Goal: Information Seeking & Learning: Find specific fact

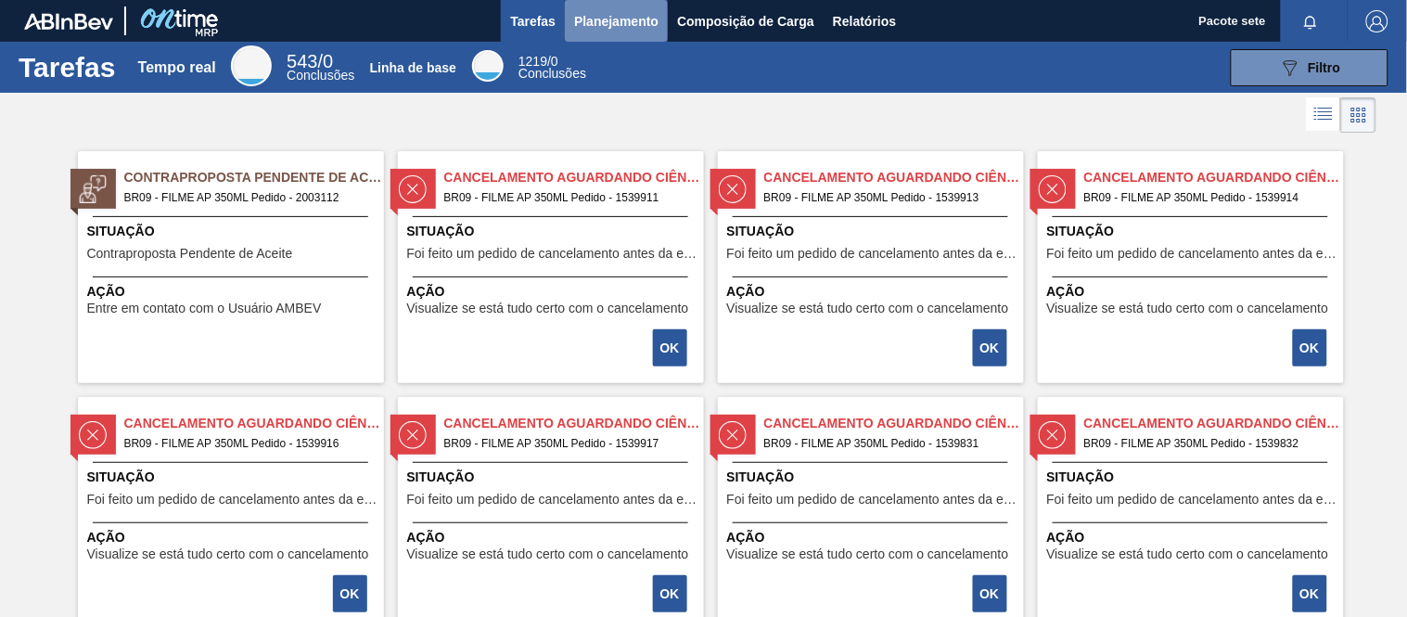
click at [626, 16] on font "Planejamento" at bounding box center [616, 21] width 84 height 15
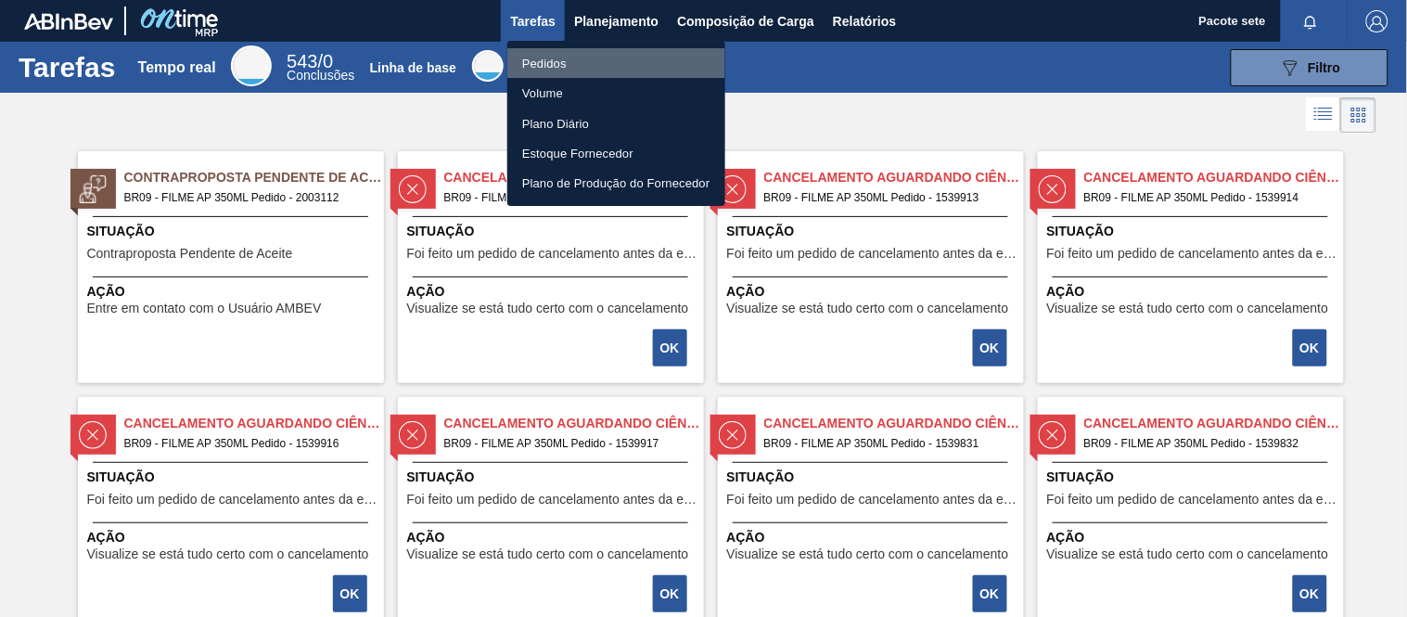
click at [551, 69] on font "Pedidos" at bounding box center [544, 64] width 45 height 14
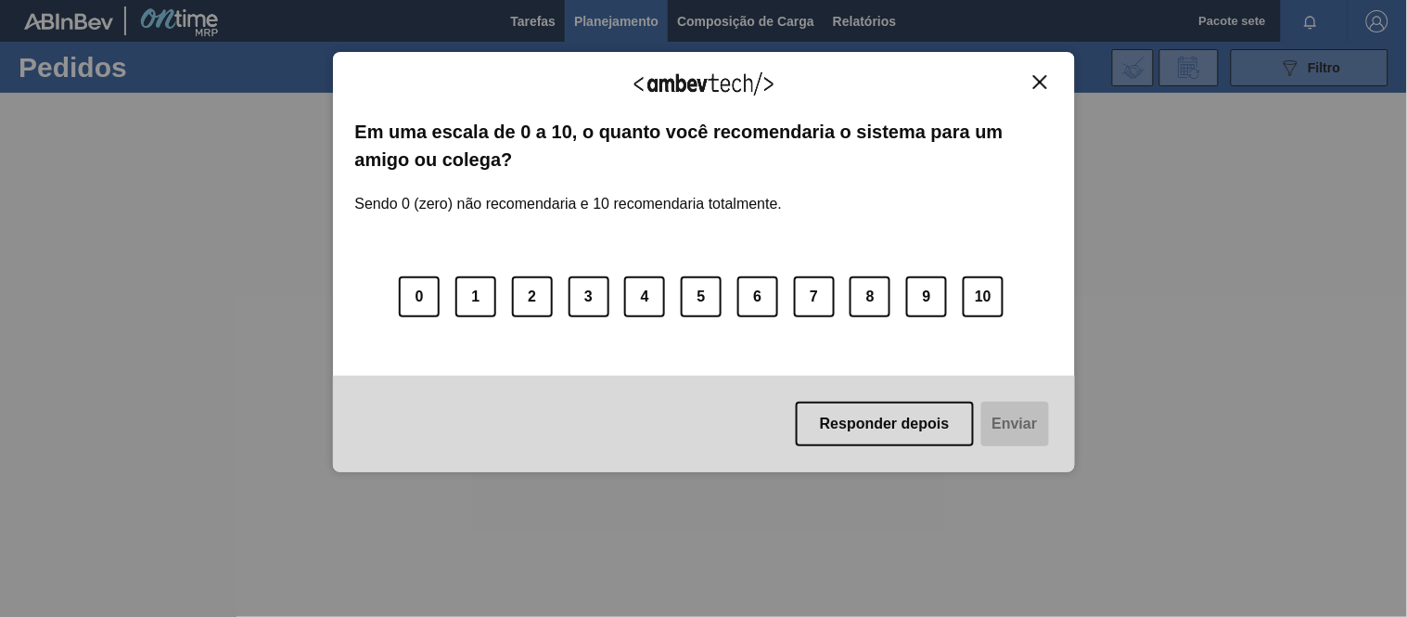
click at [1334, 68] on div "Agradecemos seu feedback! Em uma escala de 0 a 10, o quanto você recomendaria o…" at bounding box center [703, 308] width 1407 height 617
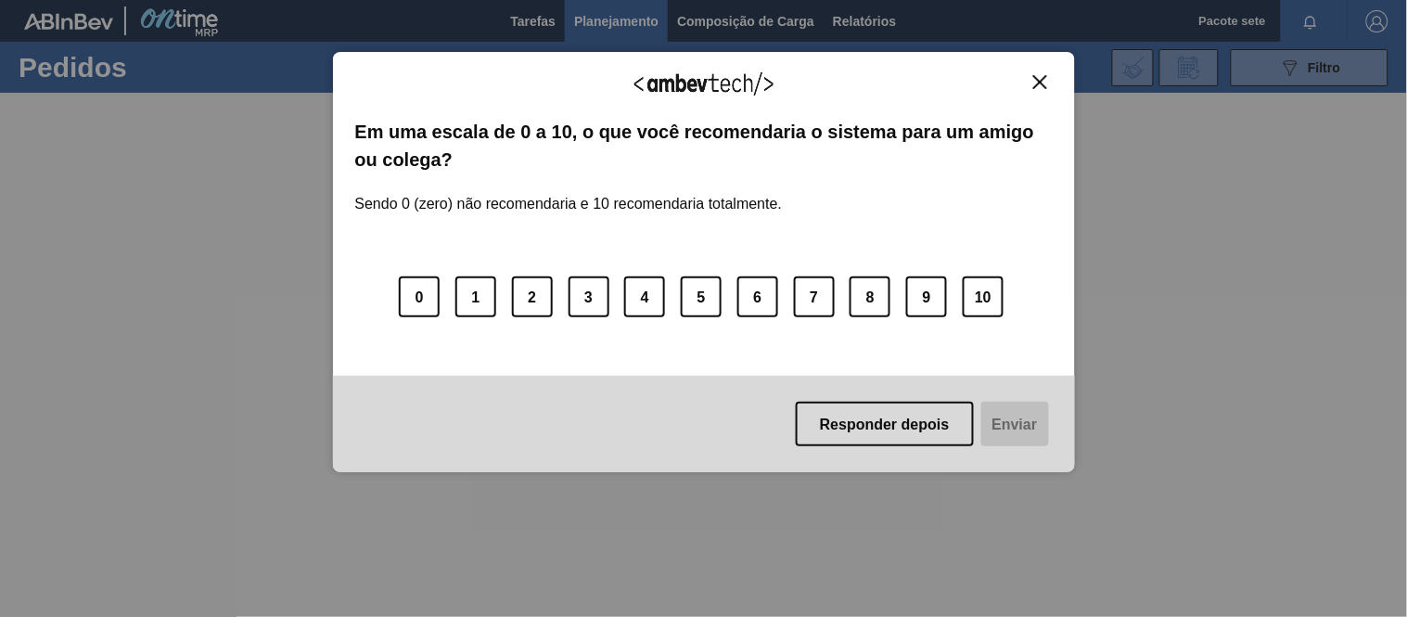
drag, startPoint x: 1037, startPoint y: 84, endPoint x: 1012, endPoint y: 143, distance: 63.6
click at [1036, 84] on img "Fechar" at bounding box center [1040, 82] width 14 height 14
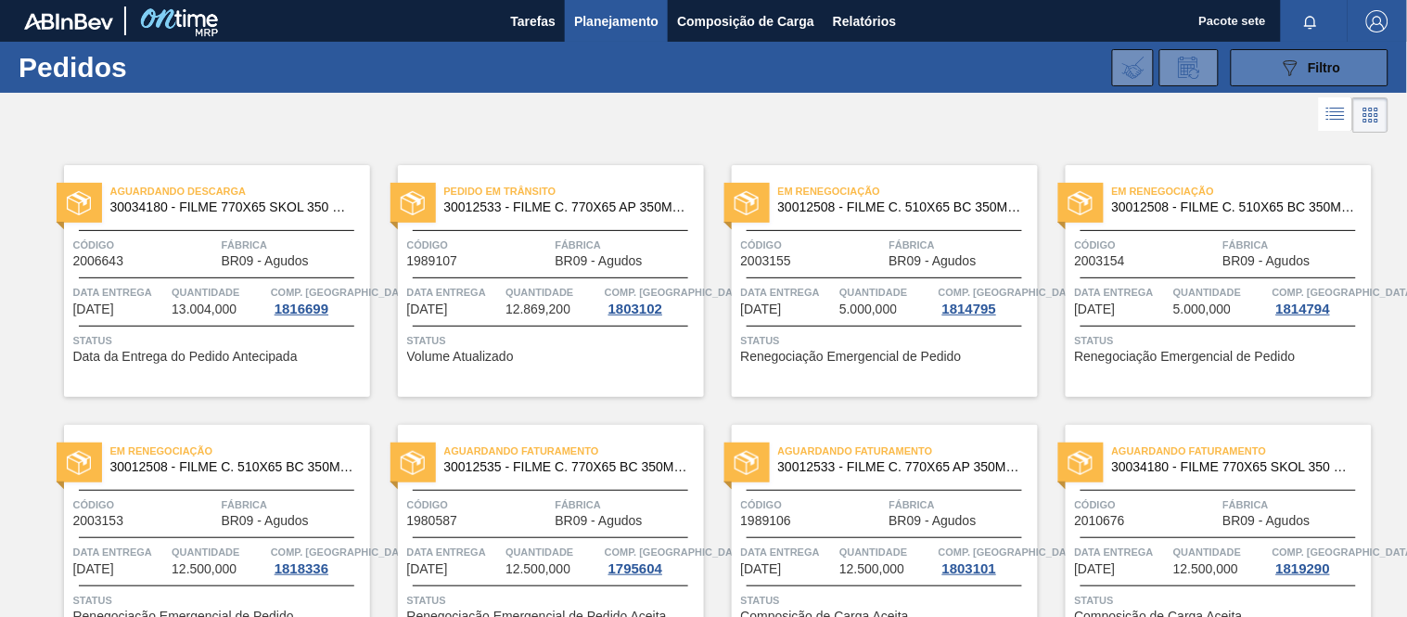
click at [1279, 74] on icon "089F7B8B-B2A5-4AFE-B5C0-19BA573D28AC" at bounding box center [1290, 68] width 22 height 22
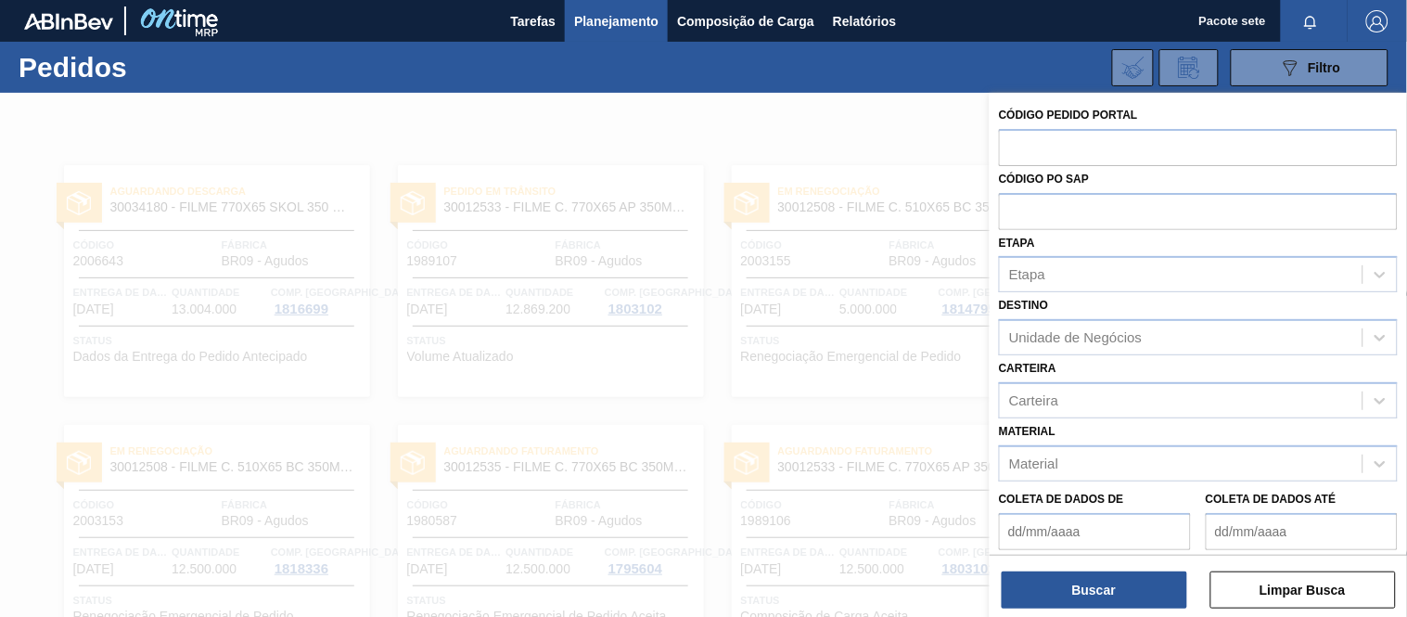
drag, startPoint x: 1161, startPoint y: 143, endPoint x: 1144, endPoint y: 112, distance: 35.3
click at [1159, 141] on input "text" at bounding box center [1198, 146] width 399 height 35
type input "2010676"
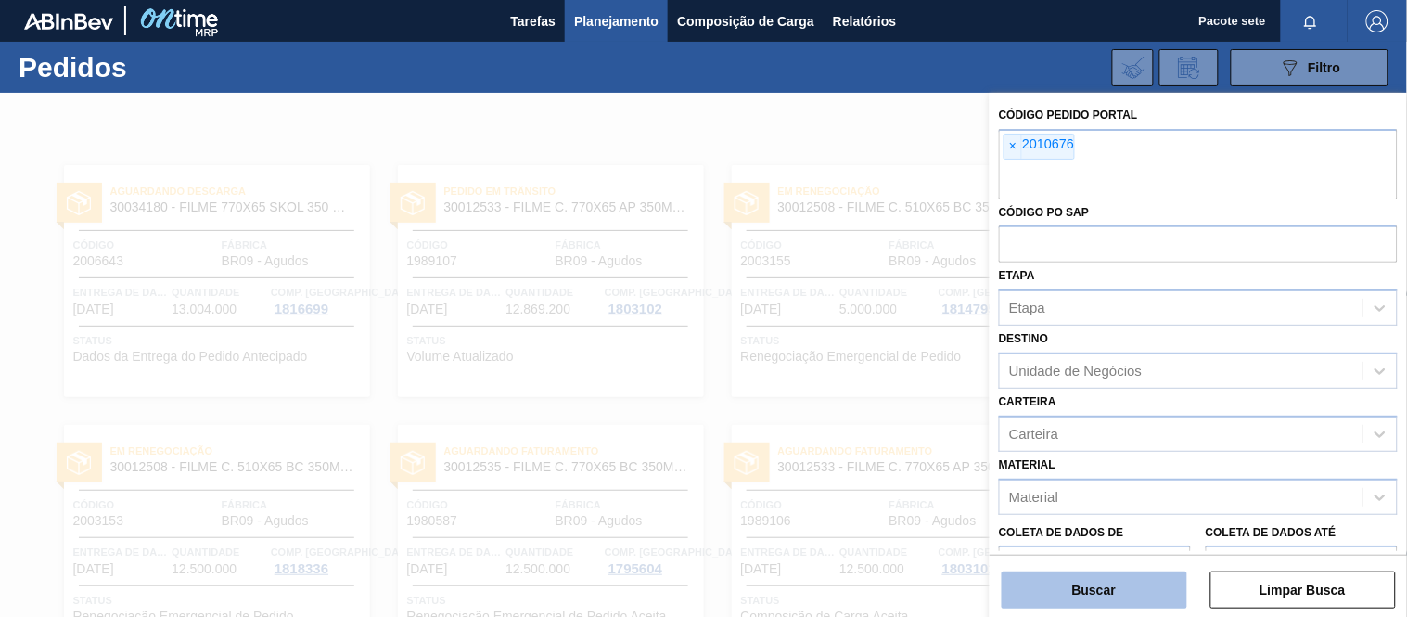
click at [1060, 584] on button "Buscar" at bounding box center [1095, 589] width 186 height 37
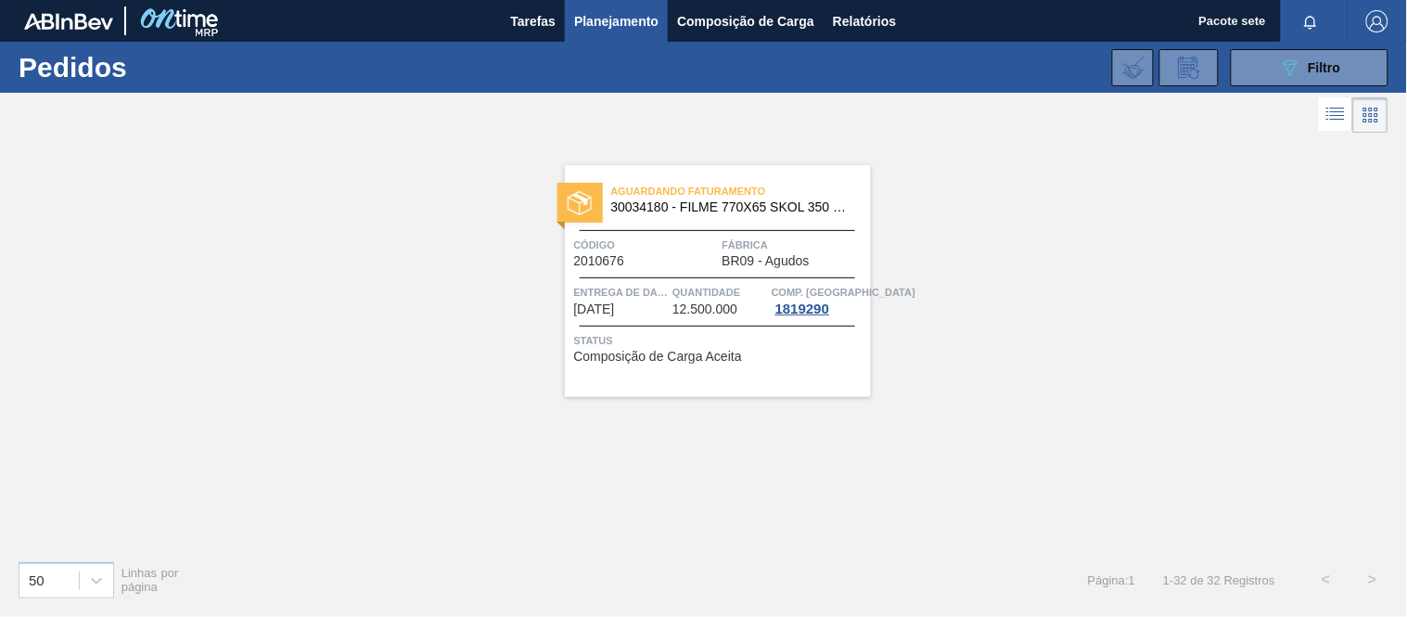
click at [656, 248] on span "Código" at bounding box center [646, 245] width 144 height 19
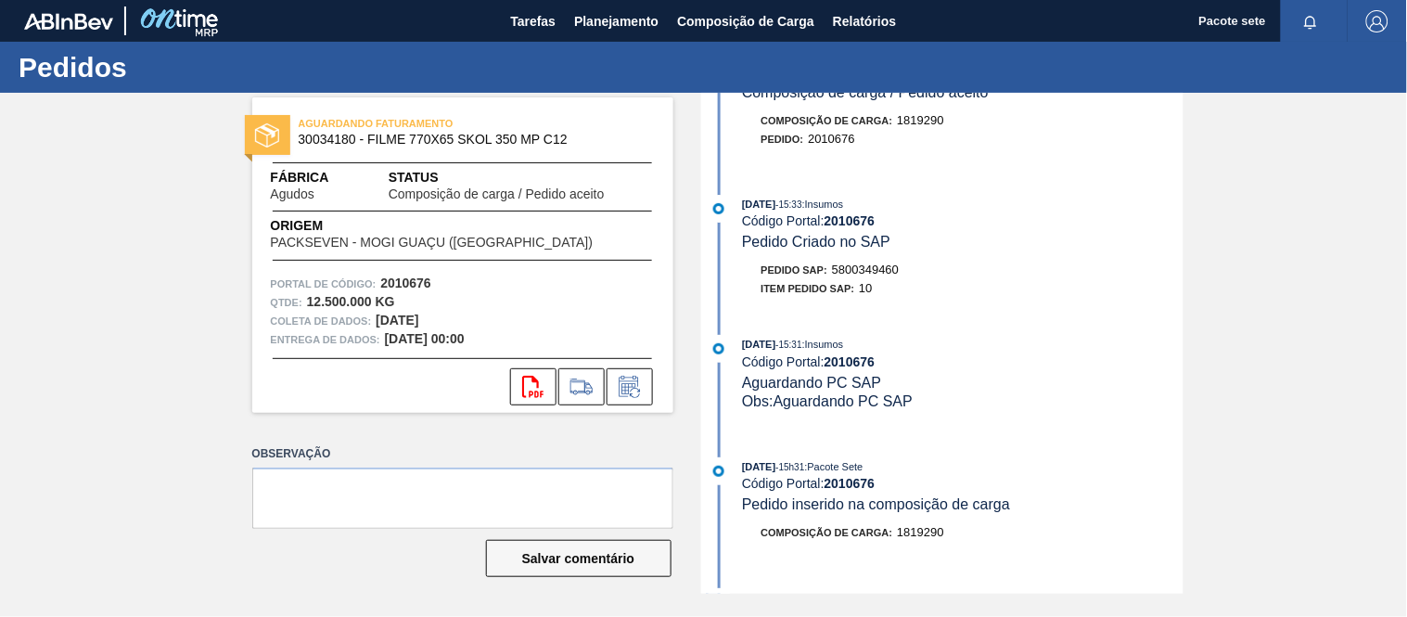
scroll to position [103, 0]
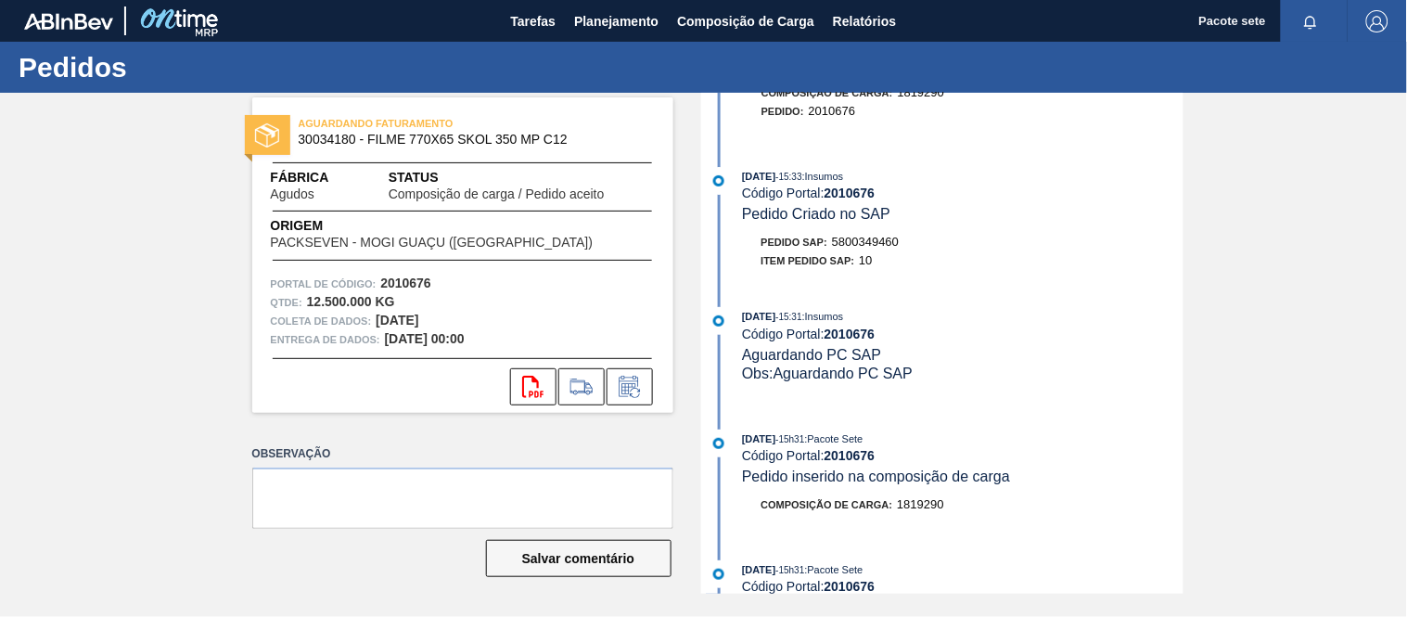
click at [1012, 561] on div "[DATE] 15:33 : Insumos Código Portal: 2010676 Composição de carga / Pedido acei…" at bounding box center [945, 343] width 478 height 501
click at [608, 16] on font "Planejamento" at bounding box center [616, 21] width 84 height 15
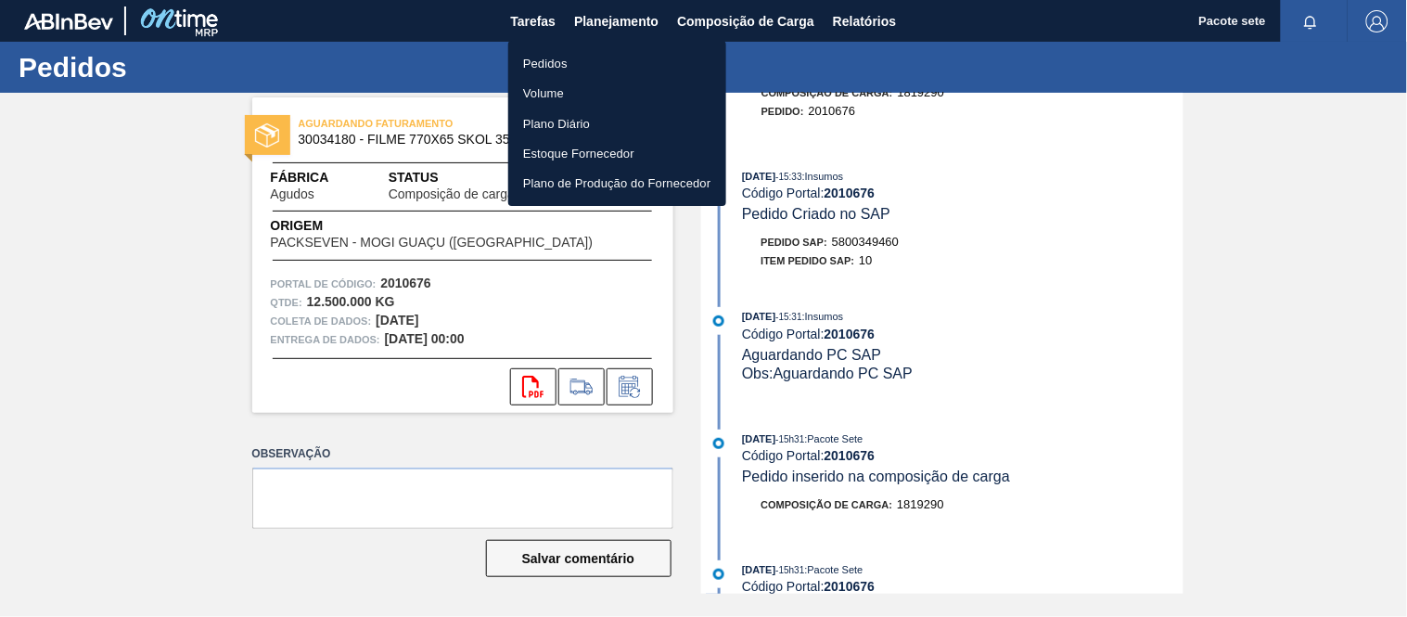
click at [539, 56] on font "Pedidos" at bounding box center [545, 63] width 45 height 19
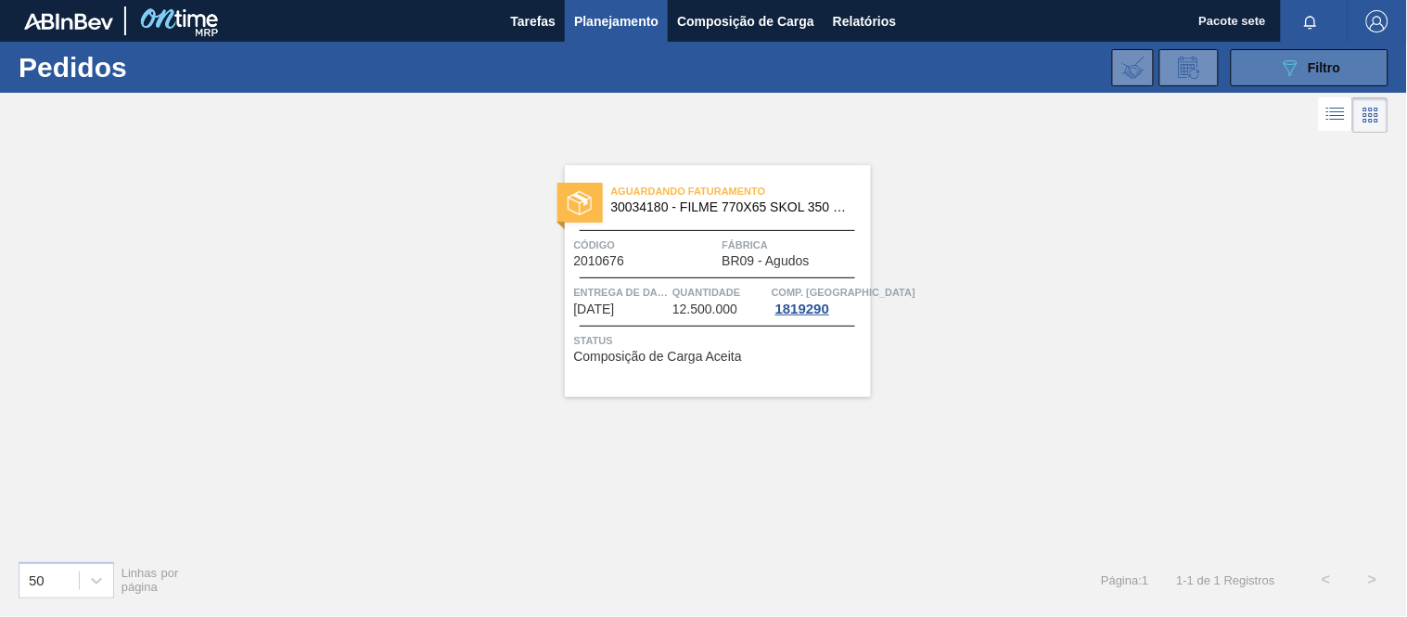
click at [1299, 76] on icon "089F7B8B-B2A5-4AFE-B5C0-19BA573D28AC" at bounding box center [1290, 68] width 22 height 22
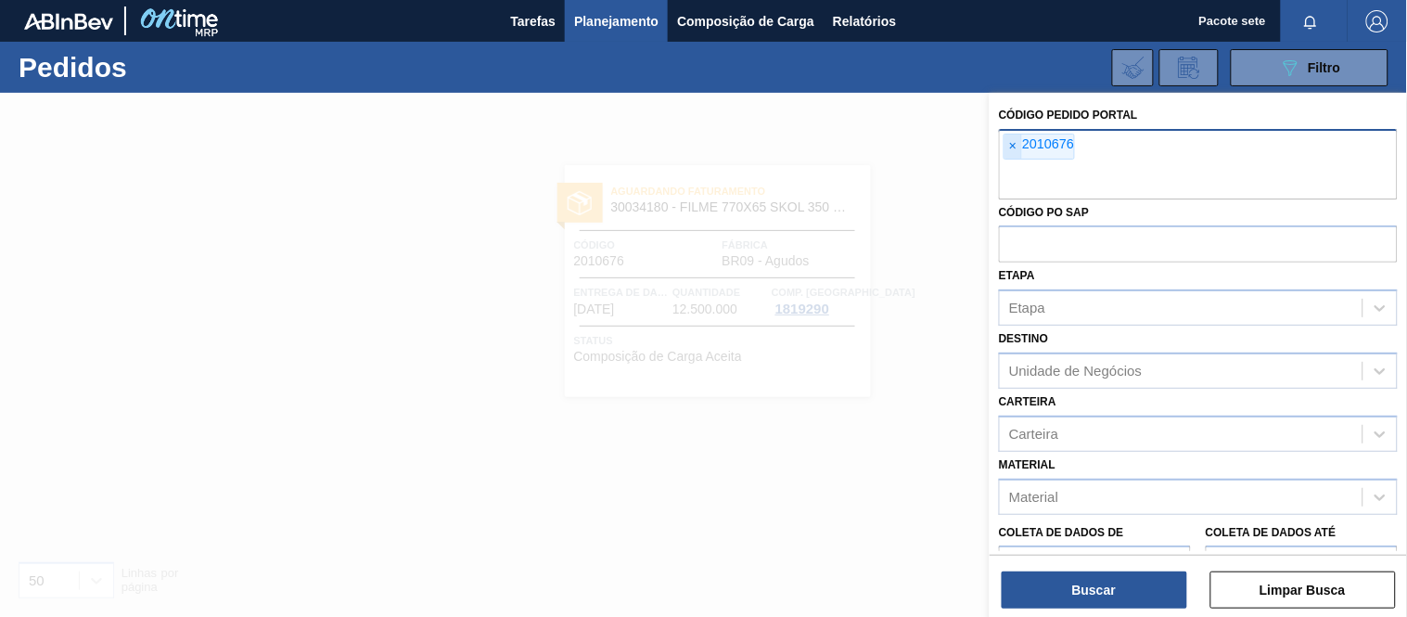
click at [1016, 144] on font "×" at bounding box center [1012, 145] width 7 height 15
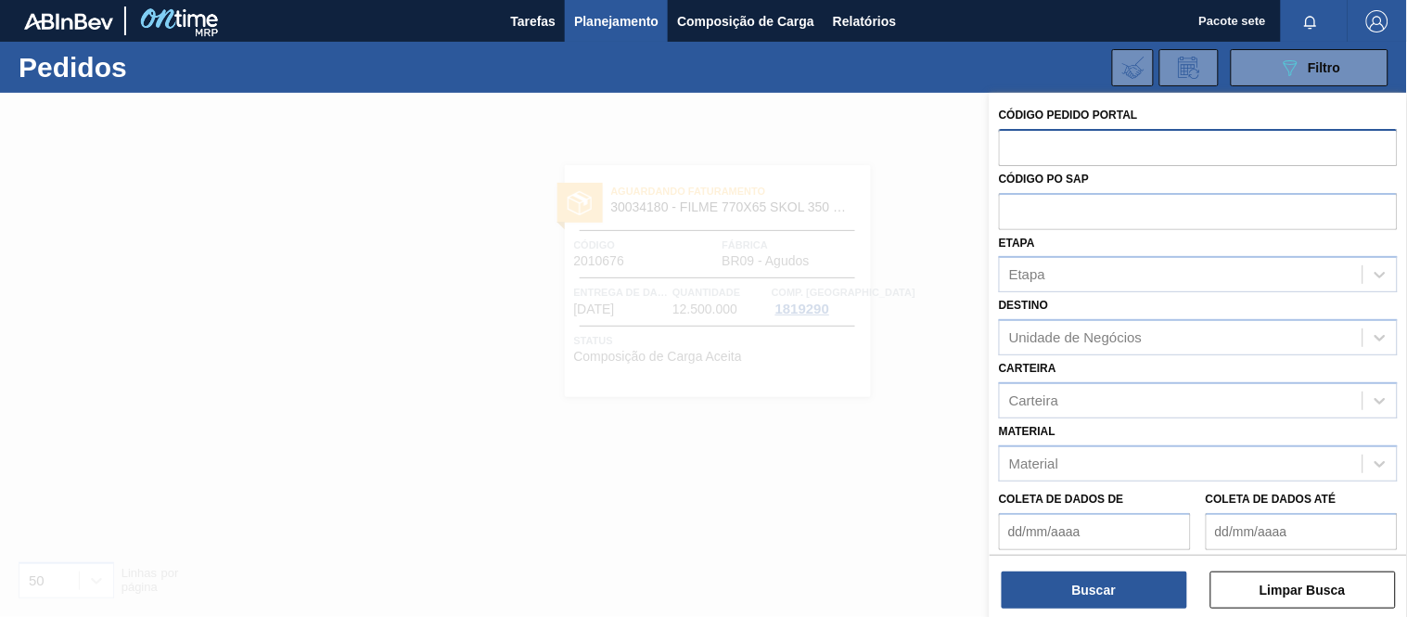
paste input "1775673"
type input "1775673"
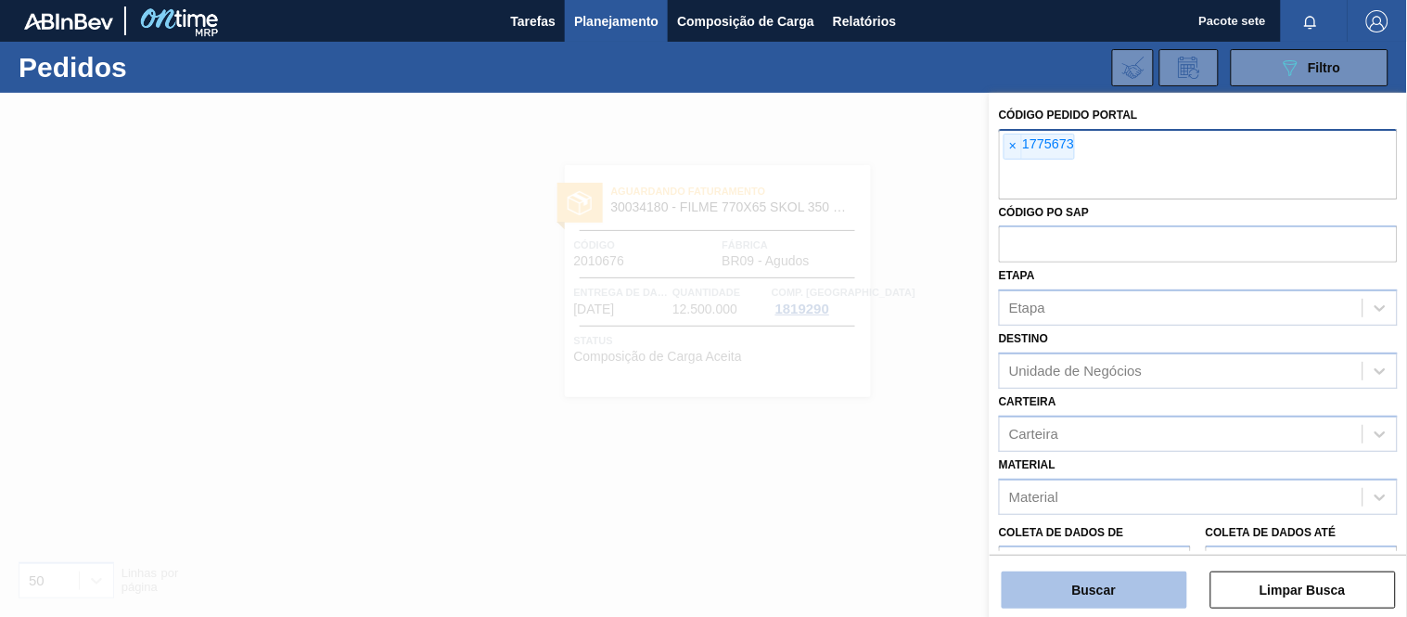
click at [1148, 577] on button "Buscar" at bounding box center [1095, 589] width 186 height 37
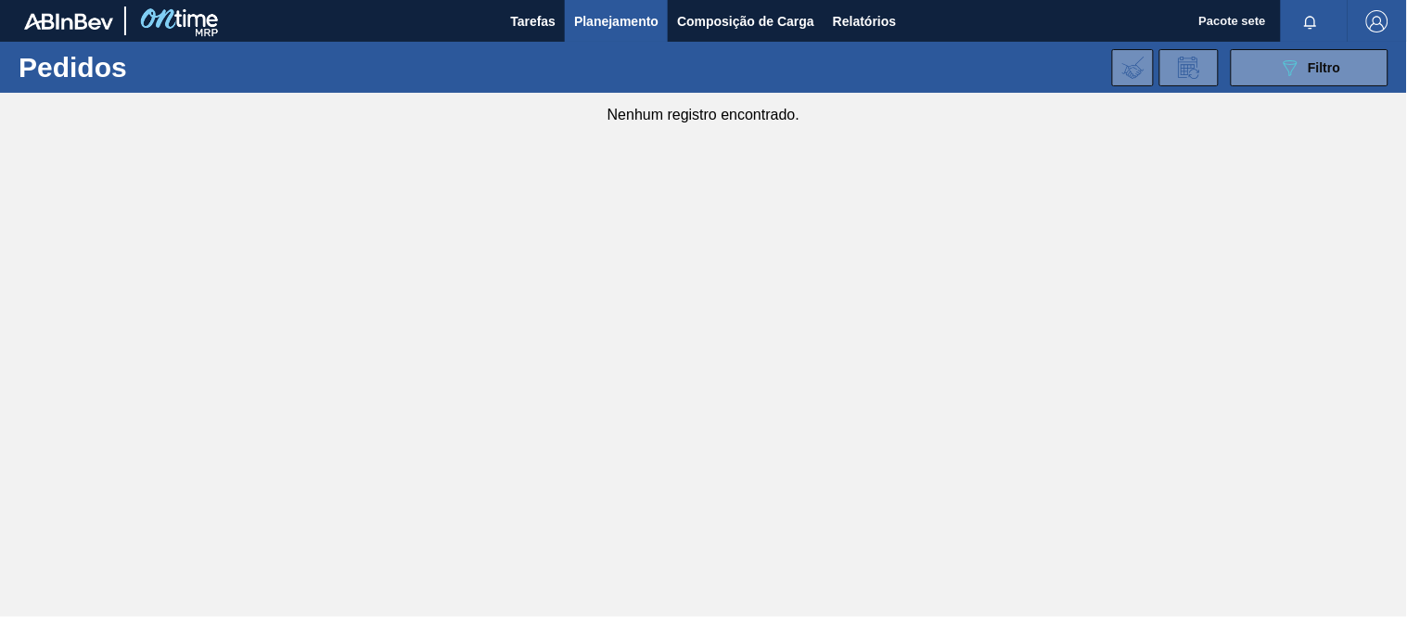
drag, startPoint x: 1327, startPoint y: 75, endPoint x: 1392, endPoint y: 66, distance: 65.6
click at [1336, 71] on div "089F7B8B-B2A5-4AFE-B5C0-19BA573D28AC Filtro" at bounding box center [1310, 68] width 62 height 22
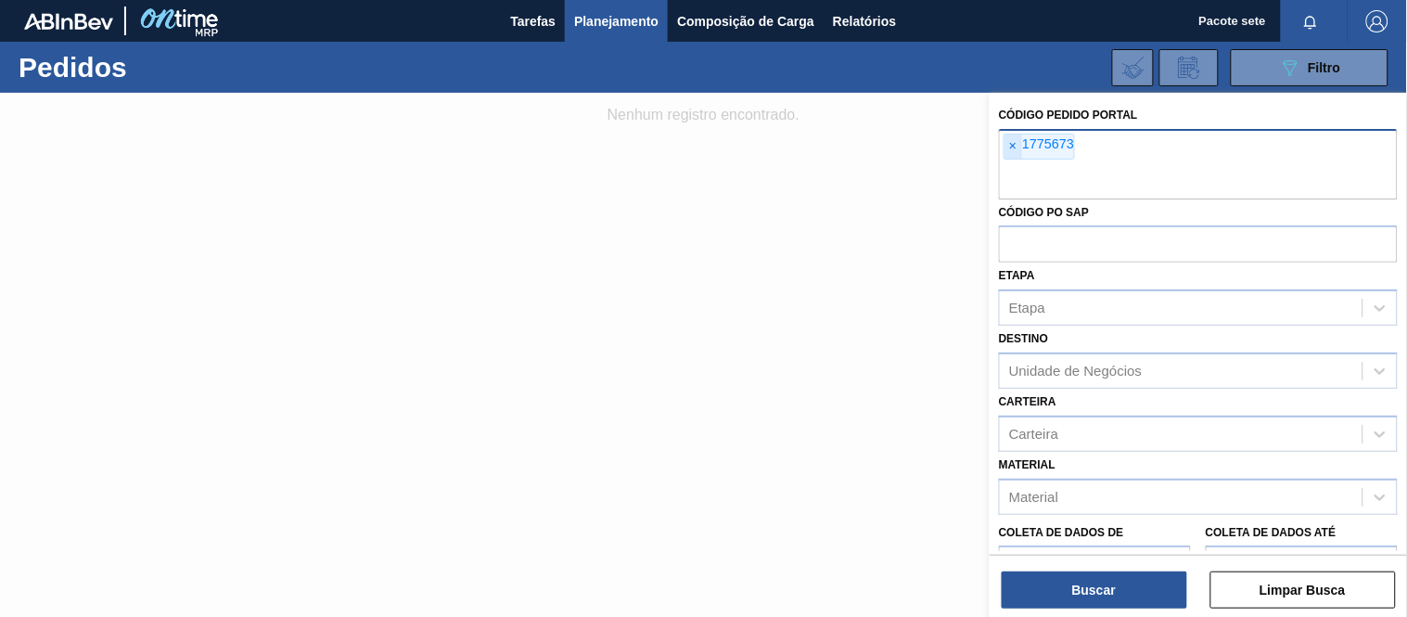
click at [1014, 144] on font "×" at bounding box center [1012, 145] width 7 height 15
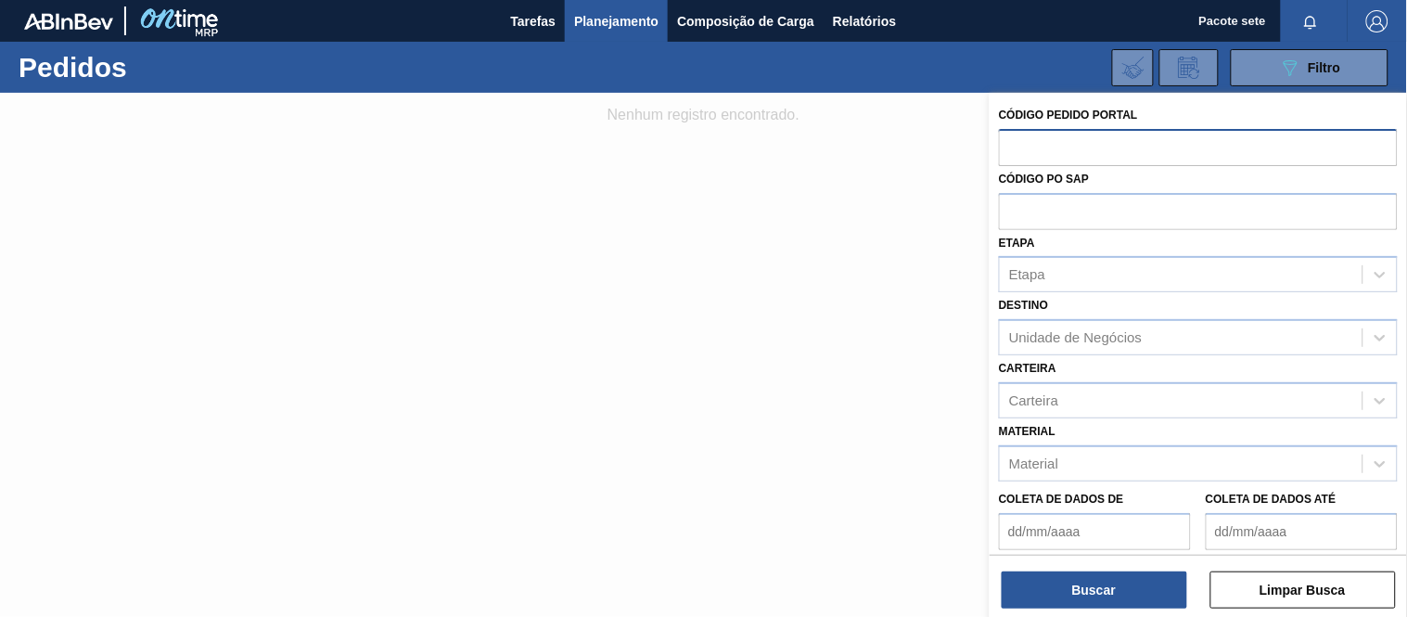
paste input "1775673"
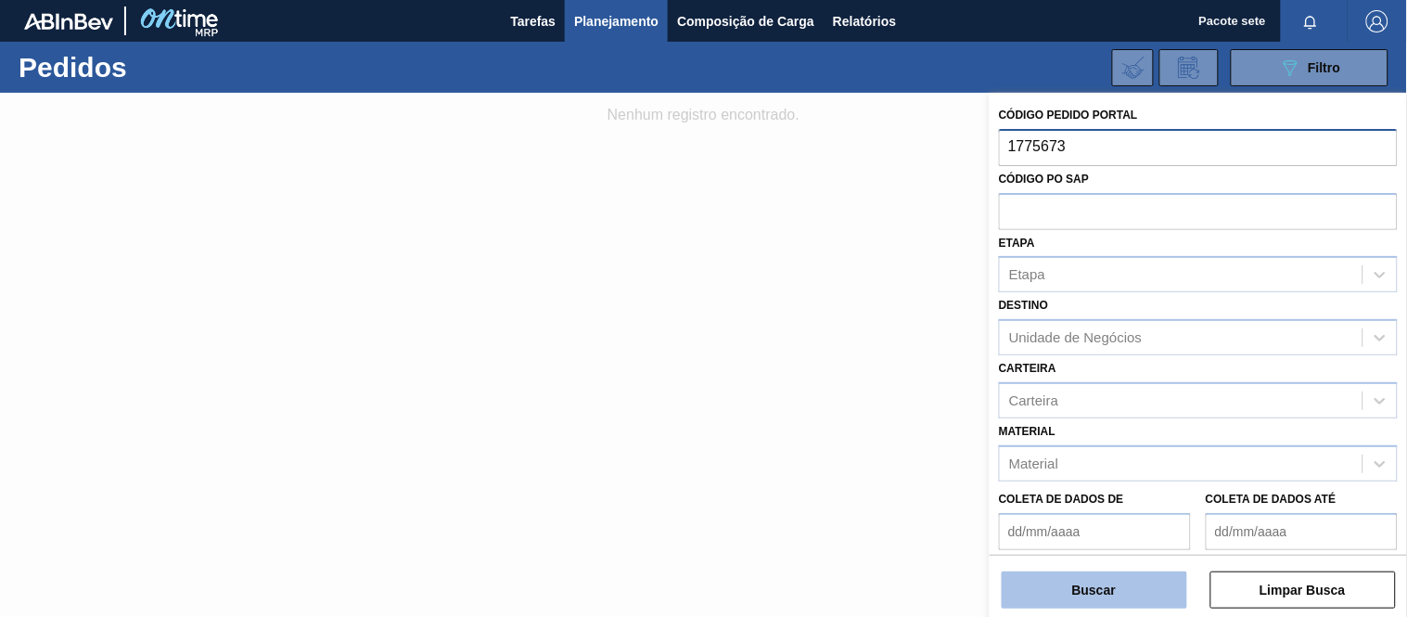
type input "1775673"
click at [1111, 588] on font "Buscar" at bounding box center [1094, 589] width 44 height 15
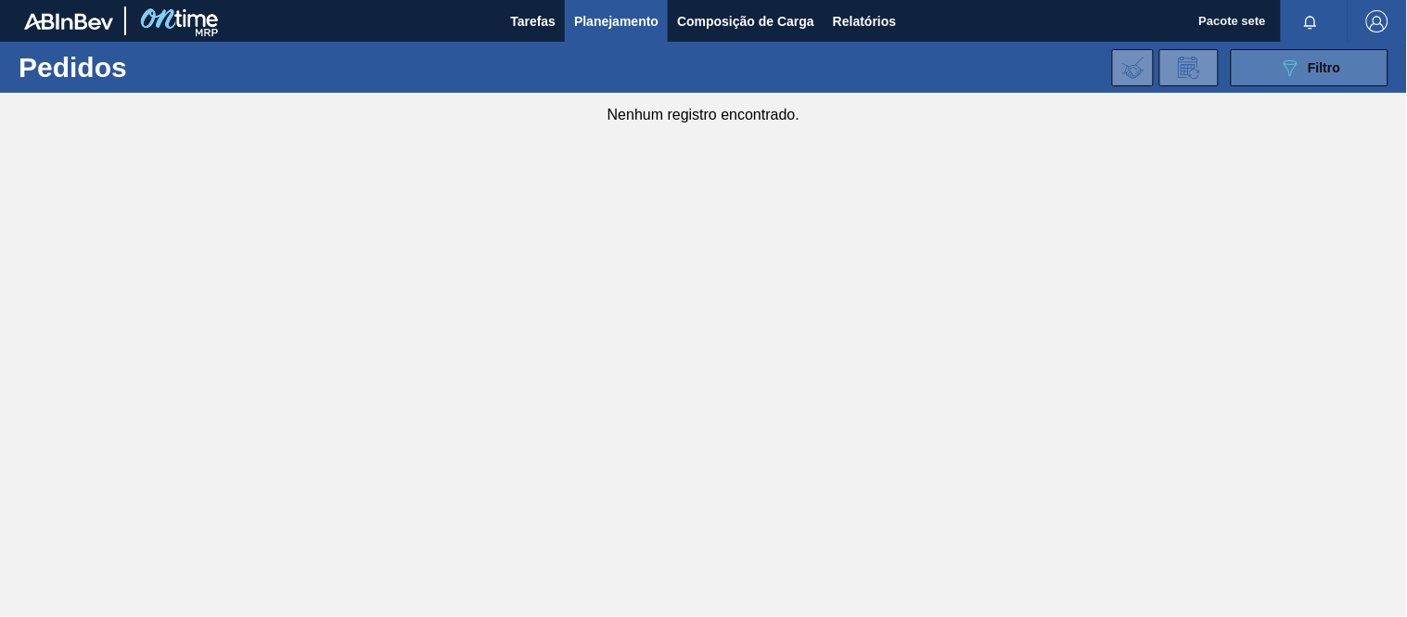
click at [1340, 61] on font "Filtro" at bounding box center [1325, 67] width 32 height 15
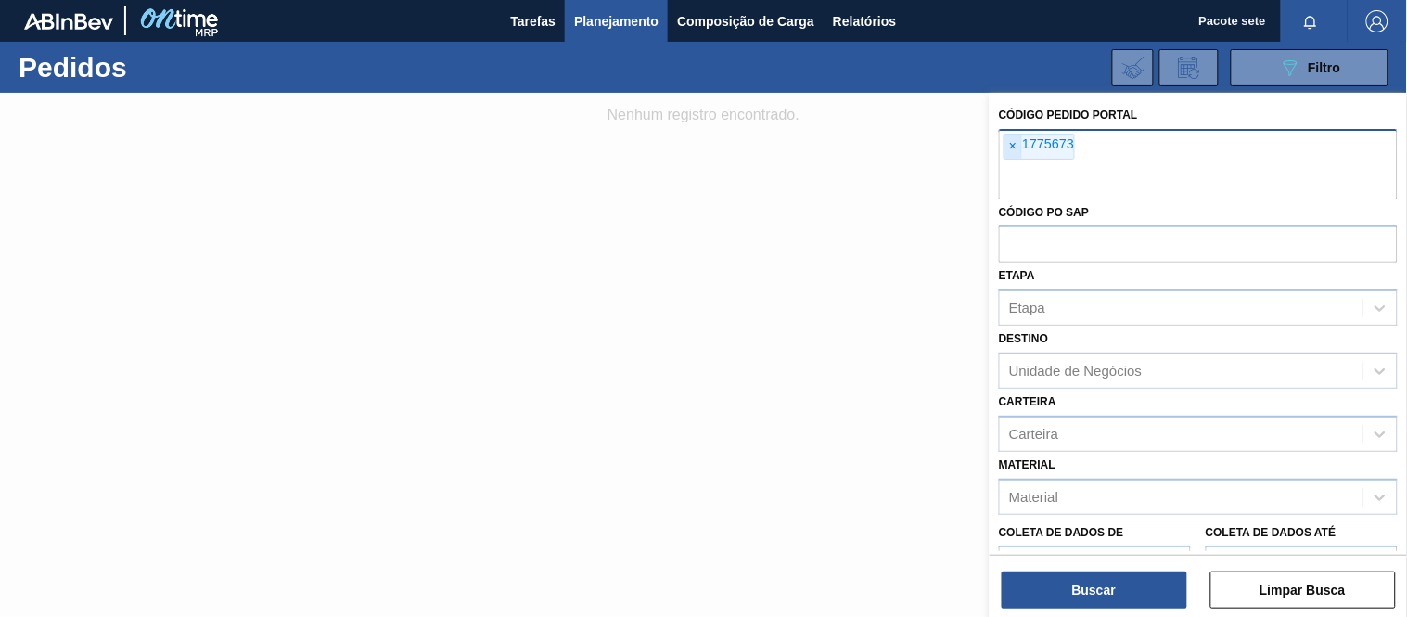
click at [1017, 144] on span "×" at bounding box center [1014, 146] width 18 height 24
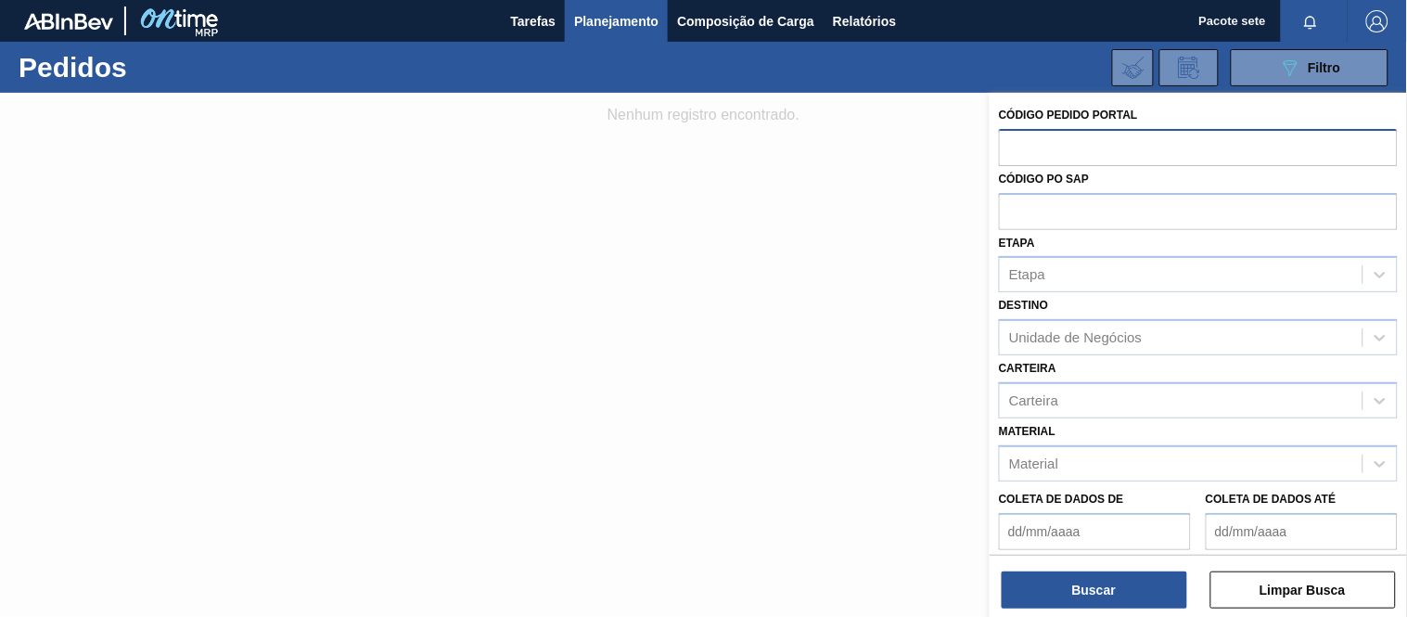
scroll to position [103, 0]
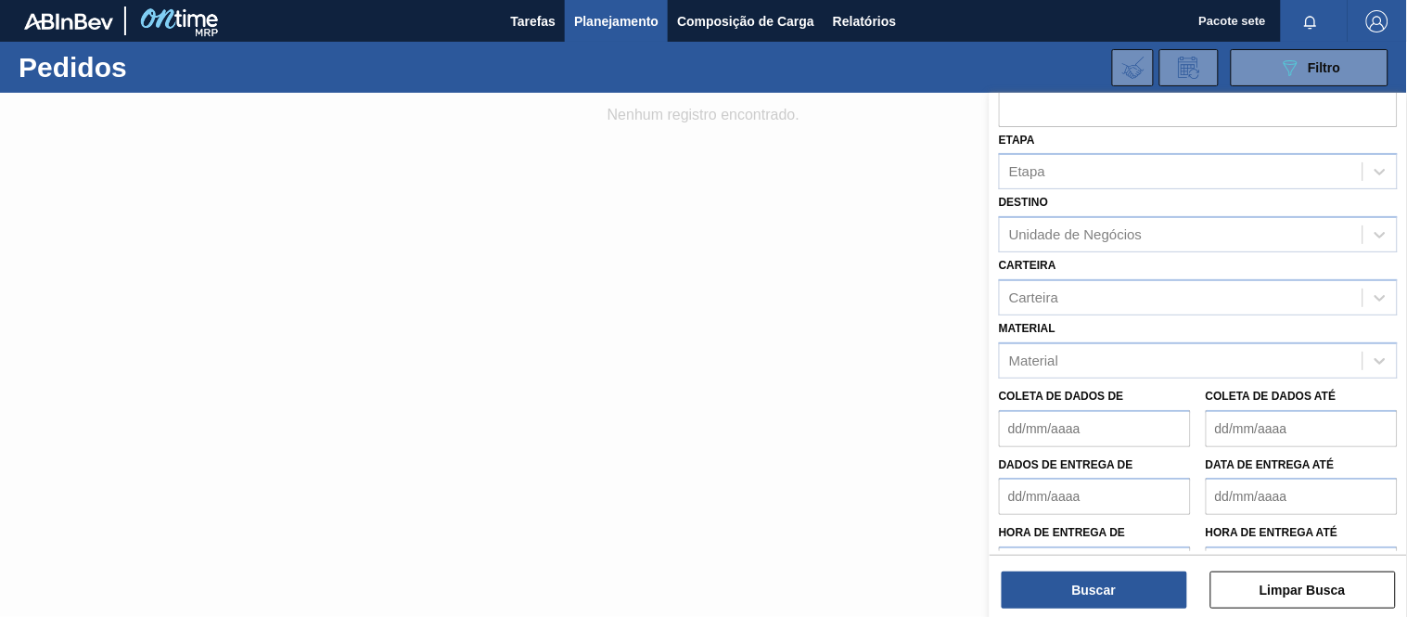
click at [1086, 336] on div "Material Material" at bounding box center [1198, 346] width 399 height 63
click at [1064, 359] on div "Material" at bounding box center [1181, 360] width 363 height 27
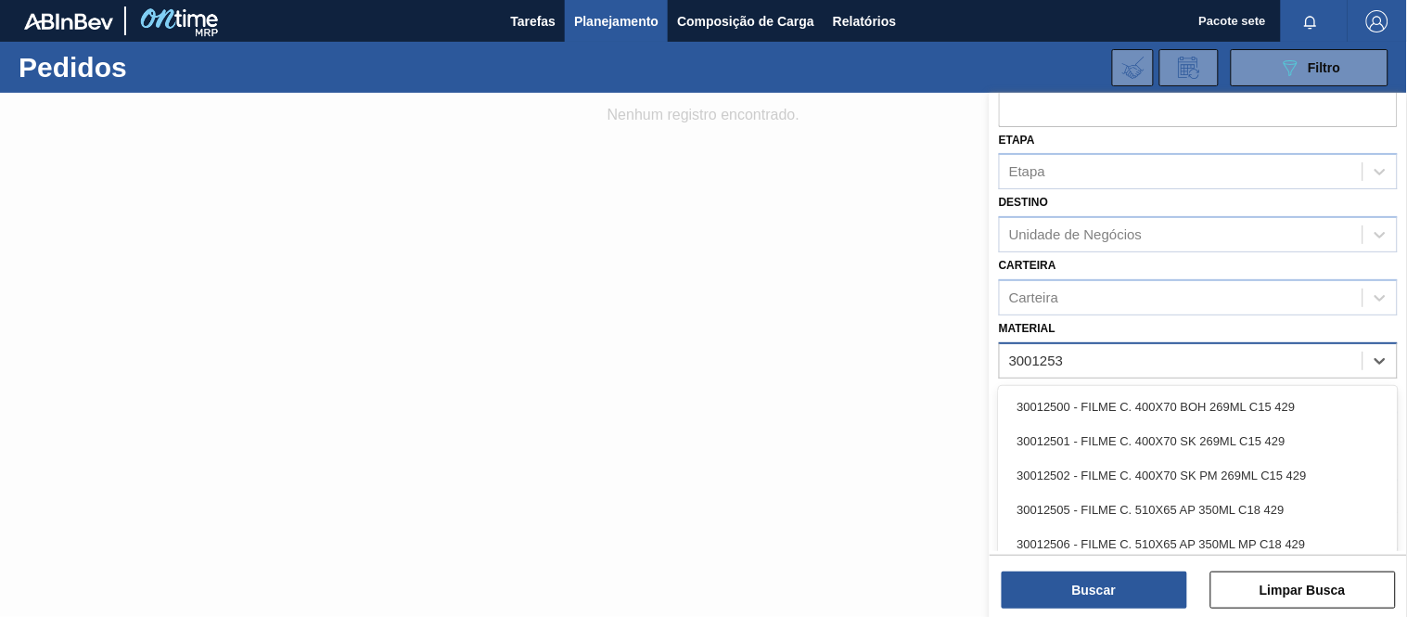
type input "30012533"
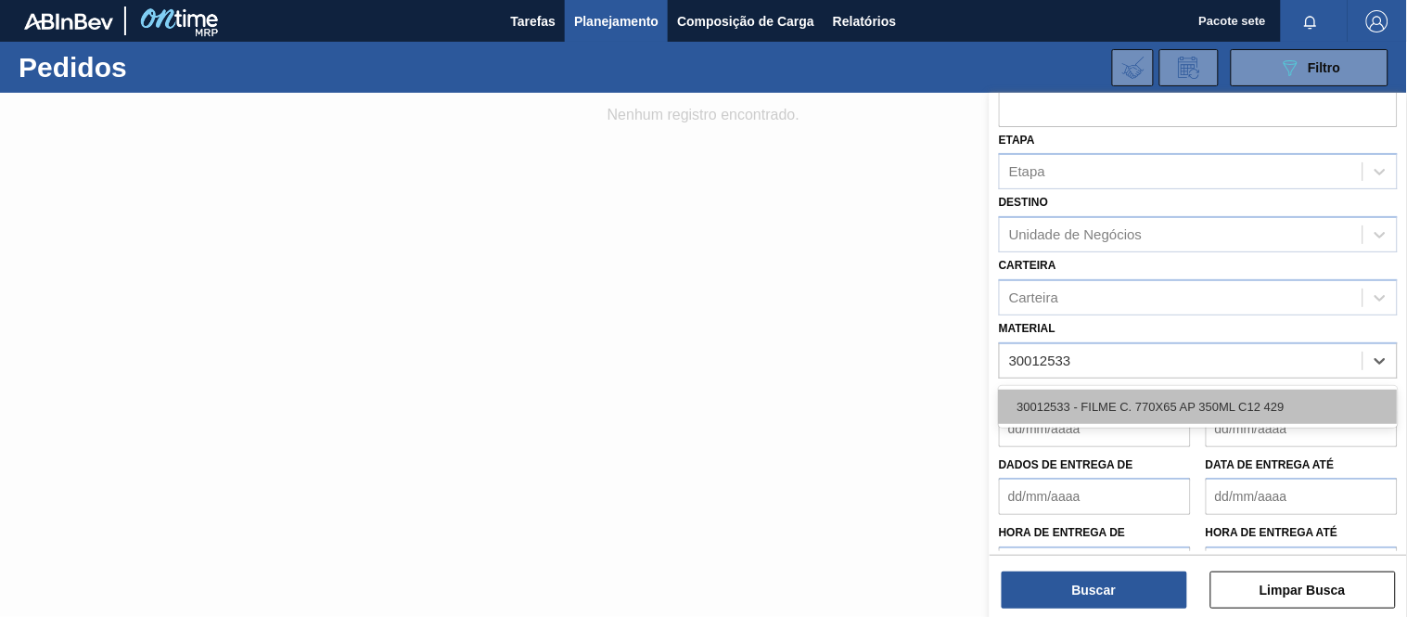
click at [1189, 400] on font "30012533 ​​- FILME C. 770X65 AP 350ML C12 429" at bounding box center [1150, 407] width 267 height 14
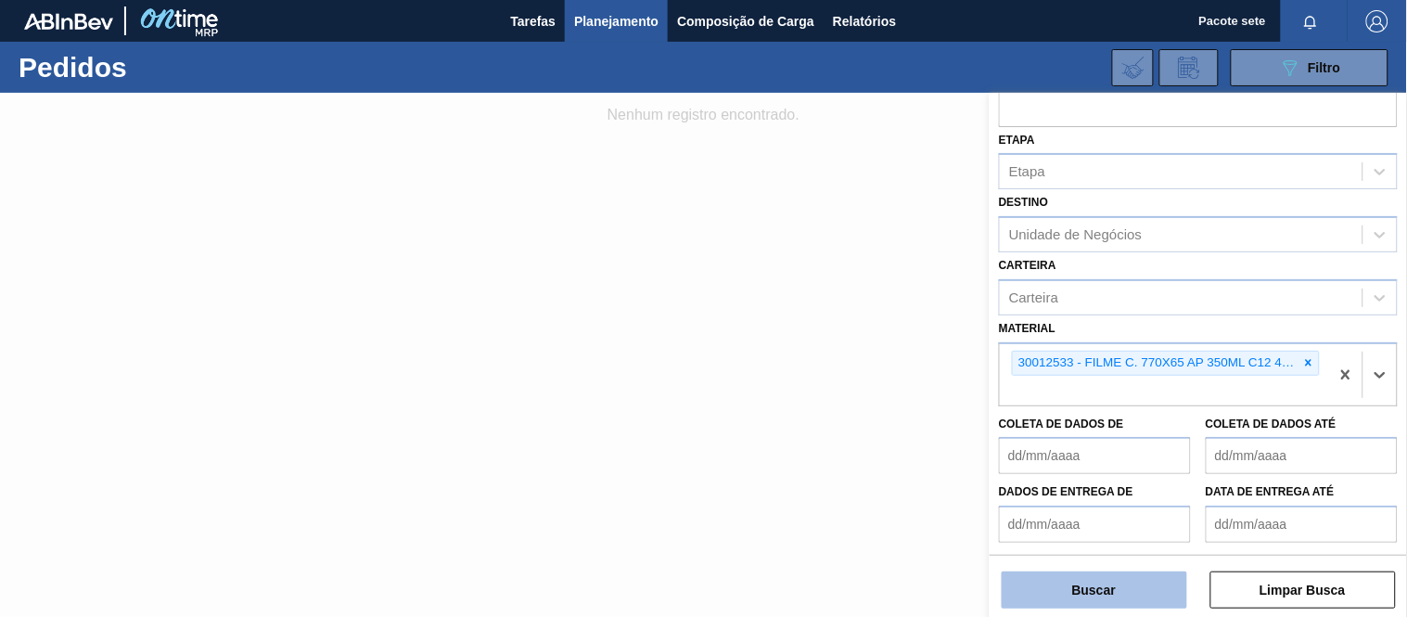
click at [1106, 587] on font "Buscar" at bounding box center [1094, 589] width 44 height 15
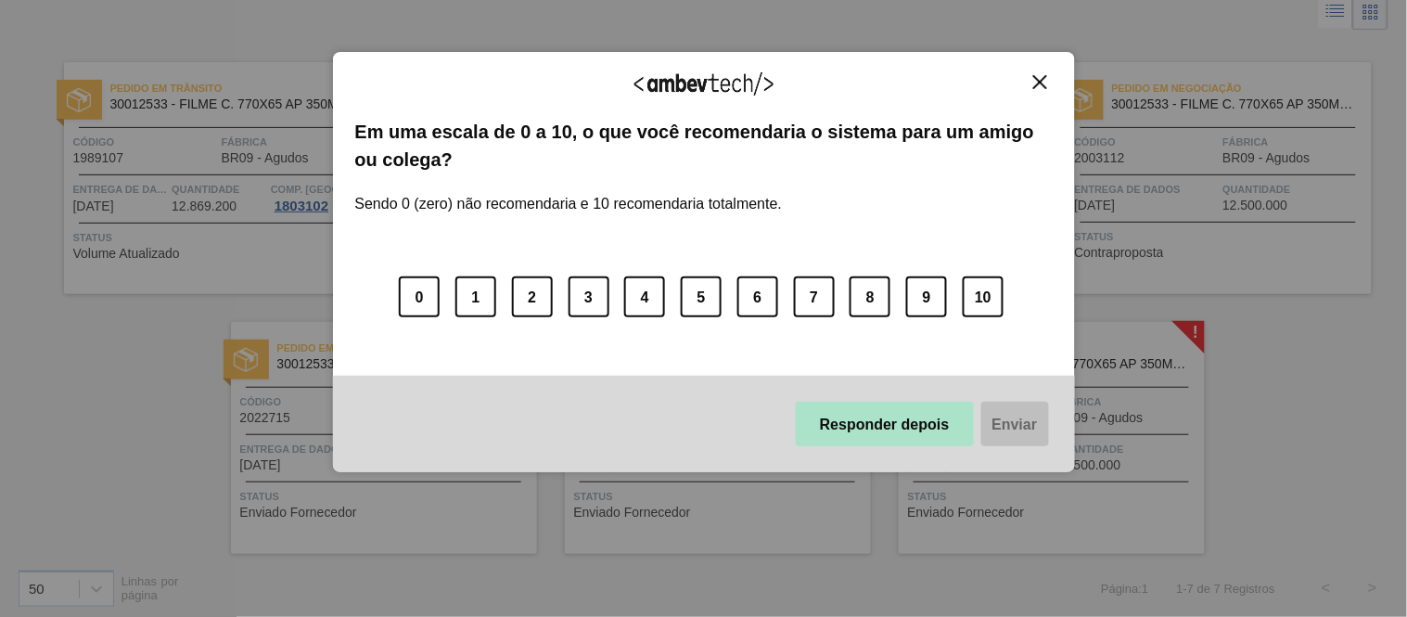
click at [877, 424] on font "Responder depois" at bounding box center [885, 424] width 130 height 16
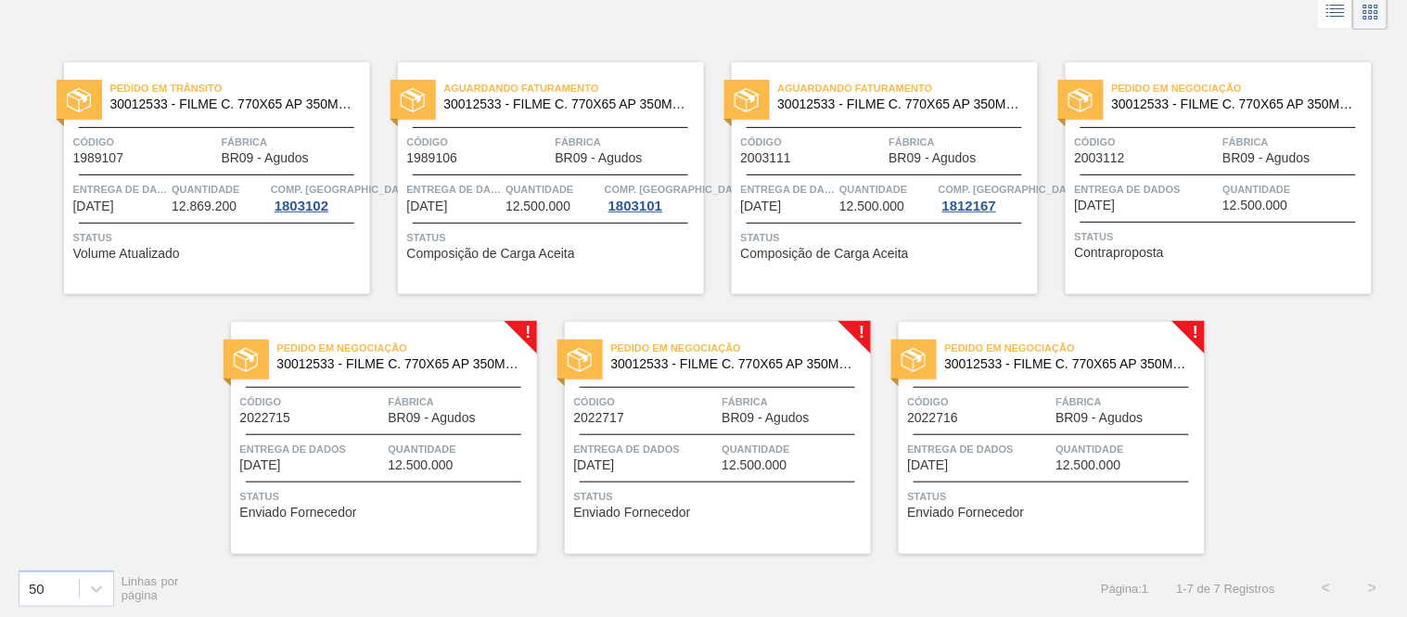
click at [582, 136] on font "Fábrica" at bounding box center [579, 141] width 46 height 11
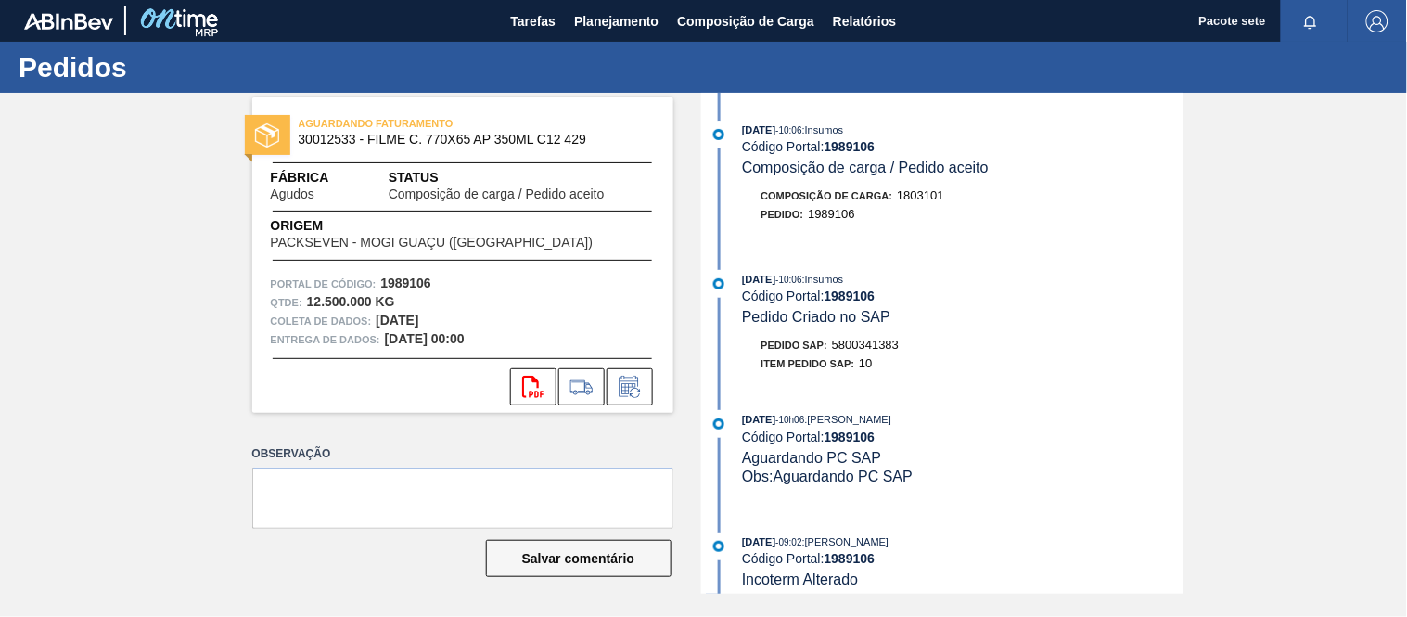
click at [858, 146] on font "1989106" at bounding box center [850, 146] width 51 height 15
copy font "1989106"
click at [858, 344] on font "5800341383" at bounding box center [865, 345] width 67 height 14
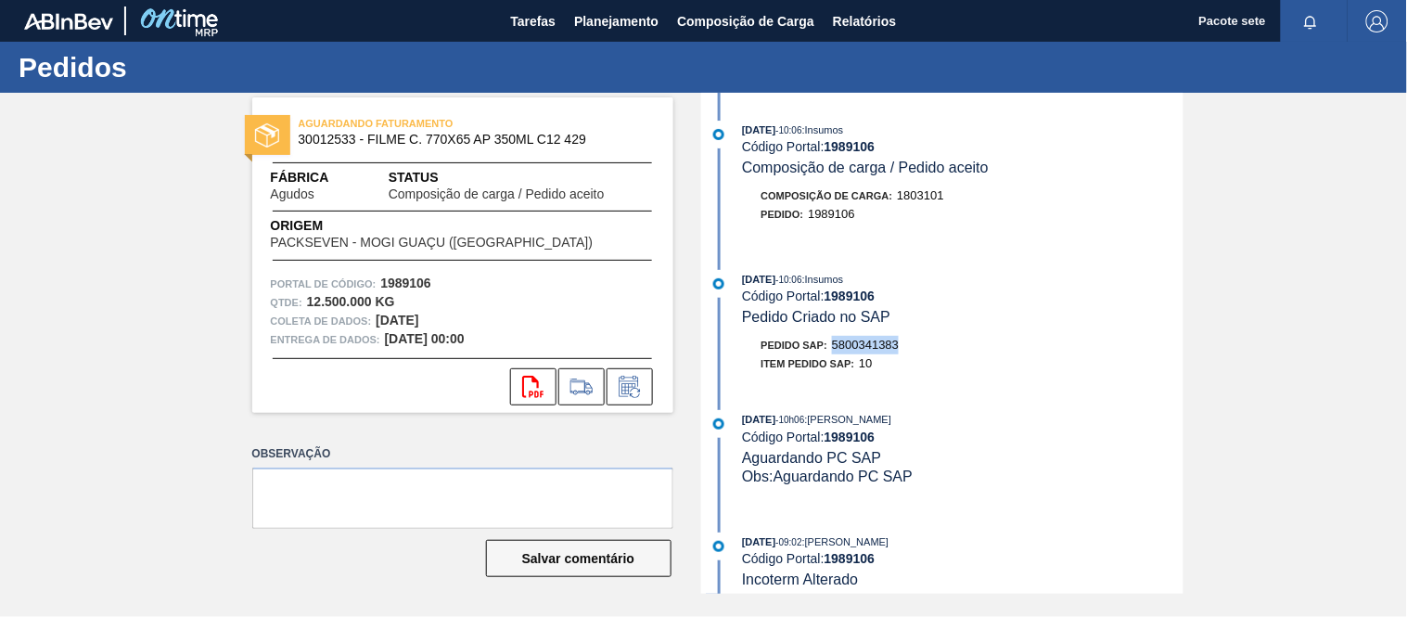
copy font "5800341383"
